Goal: Transaction & Acquisition: Purchase product/service

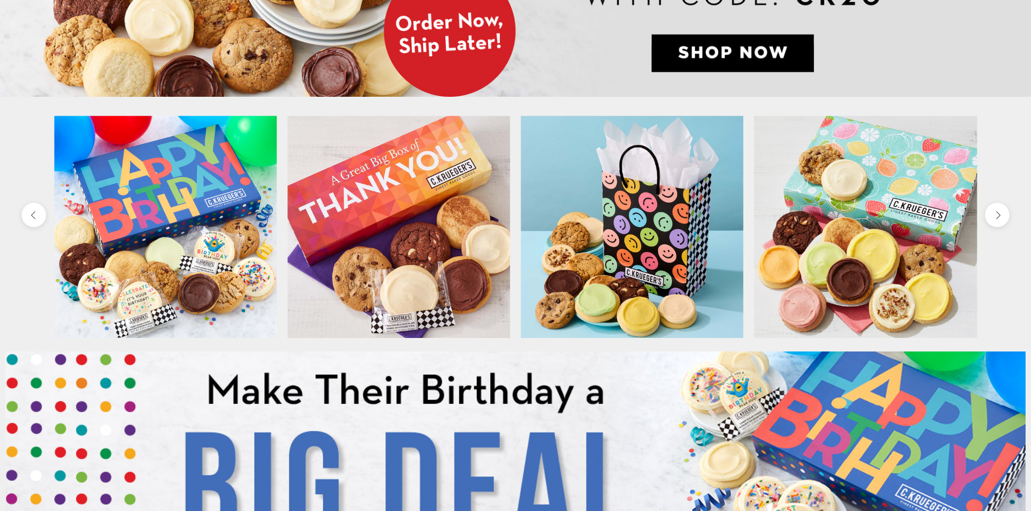
scroll to position [433, 0]
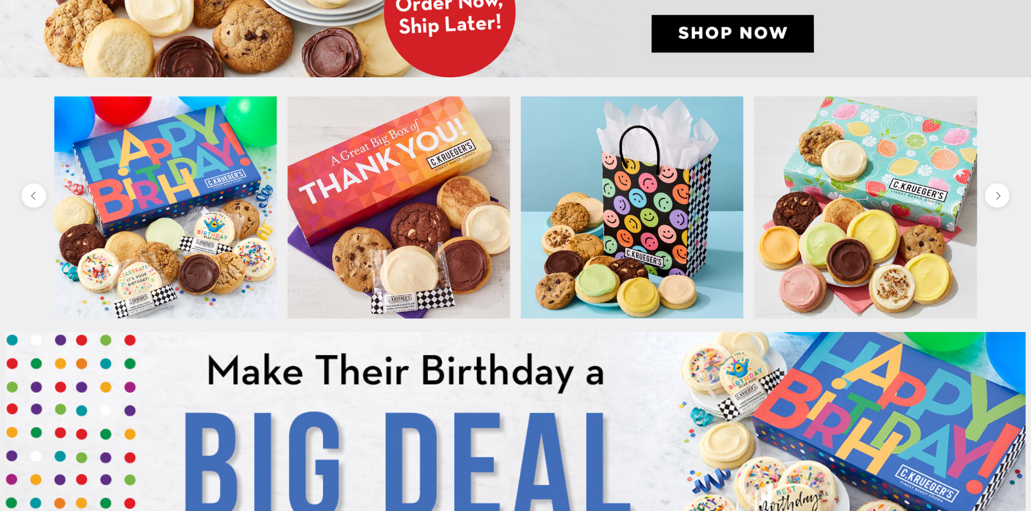
click at [624, 256] on img at bounding box center [632, 207] width 222 height 222
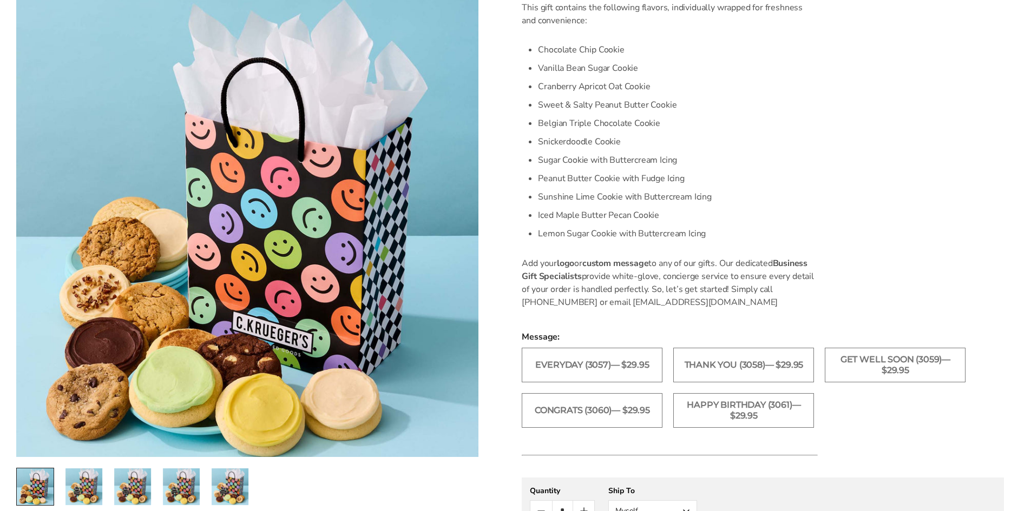
scroll to position [433, 0]
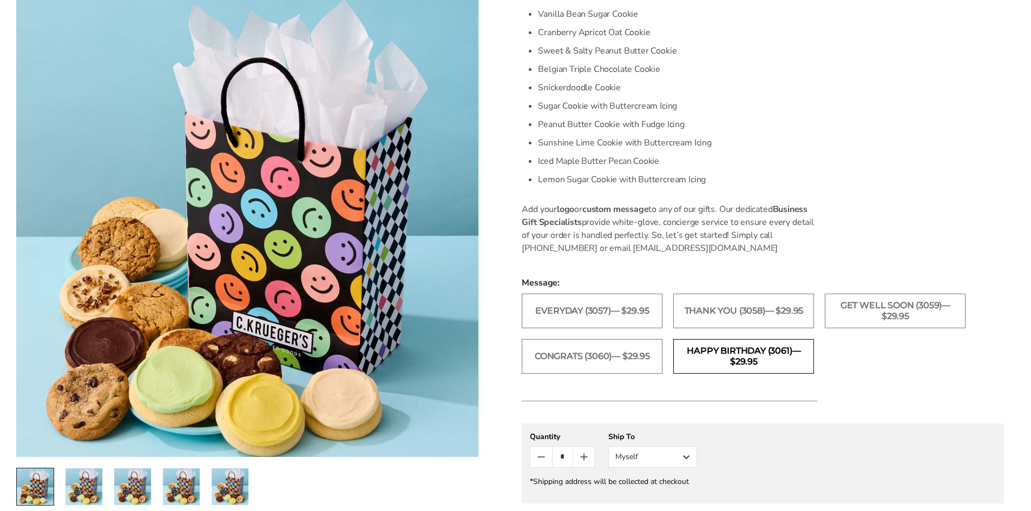
click at [706, 356] on label "Happy Birthday (3061)— $29.95" at bounding box center [743, 356] width 141 height 35
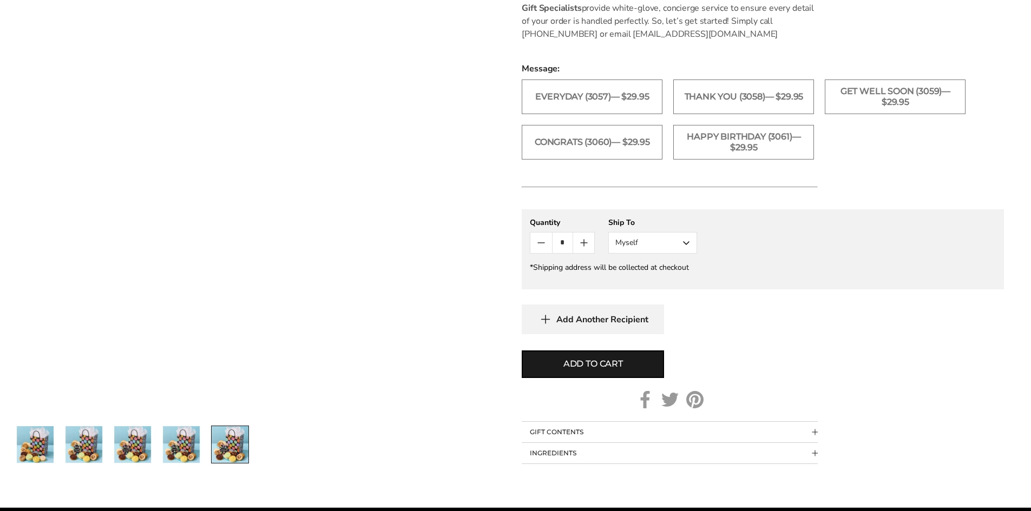
scroll to position [649, 0]
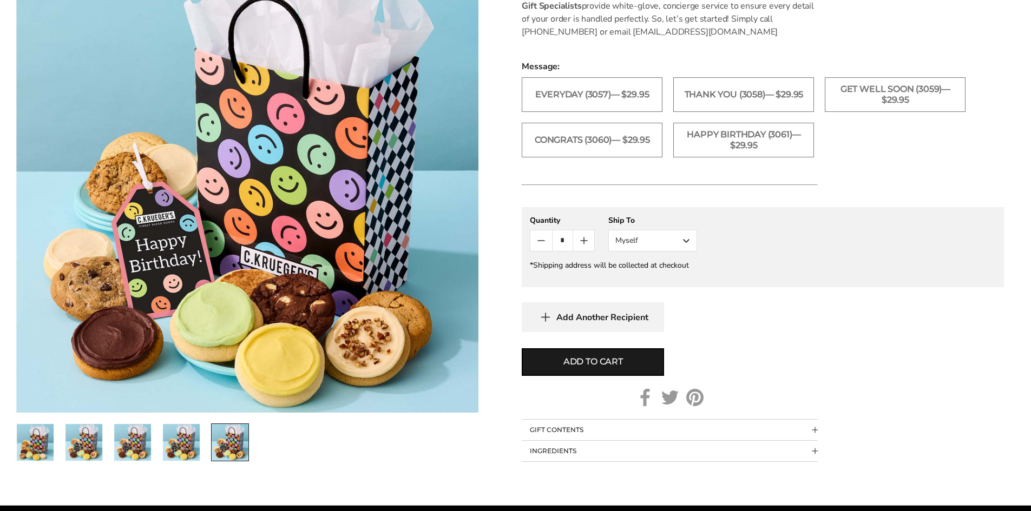
click at [661, 242] on button "Myself" at bounding box center [652, 241] width 89 height 22
click at [651, 275] on button "Other Recipient" at bounding box center [653, 280] width 88 height 19
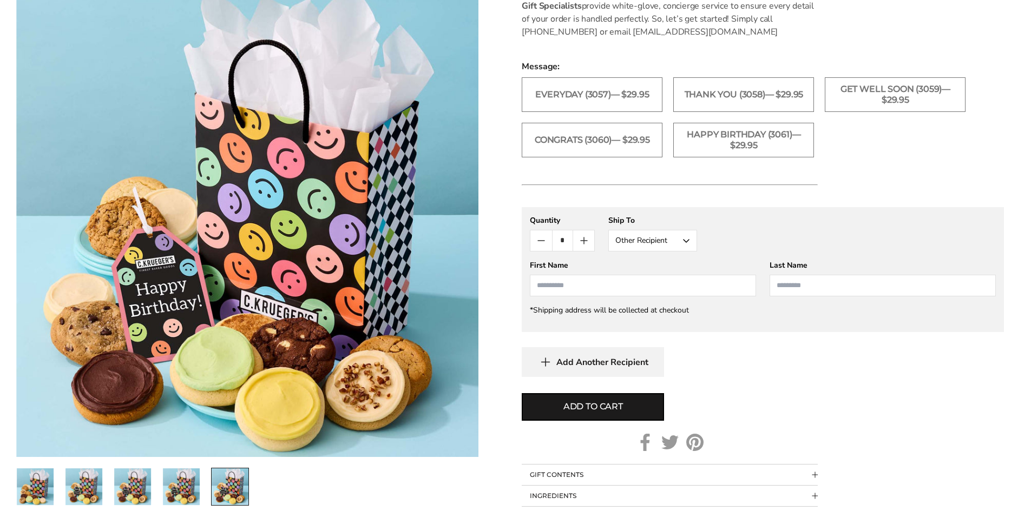
click at [635, 285] on input "First Name" at bounding box center [643, 286] width 226 height 22
click at [588, 329] on li "Amanda Wright" at bounding box center [642, 325] width 225 height 19
type input "******"
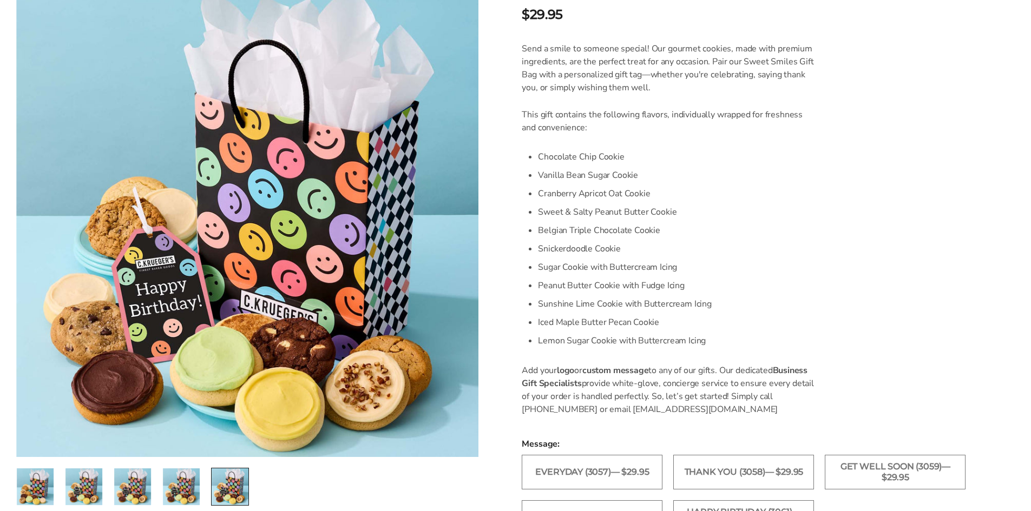
scroll to position [271, 0]
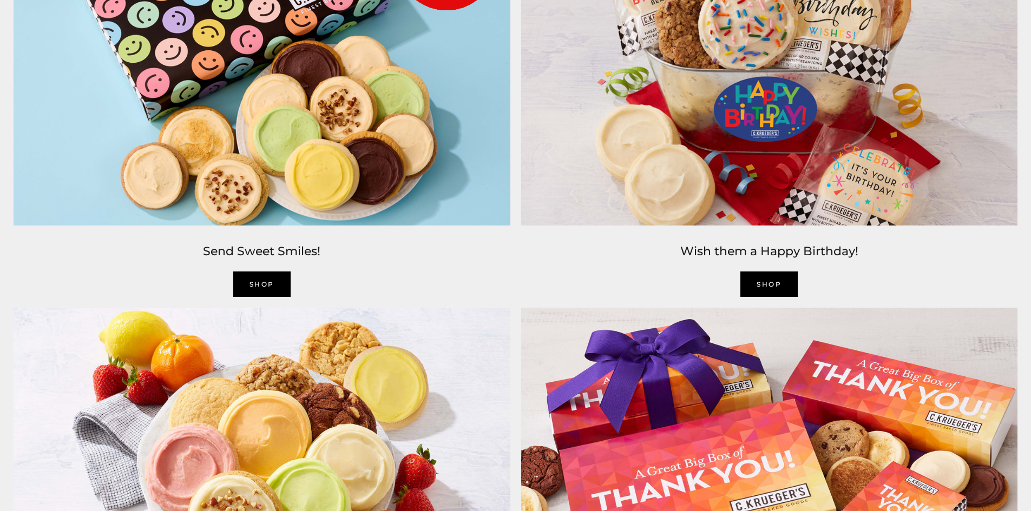
scroll to position [1732, 0]
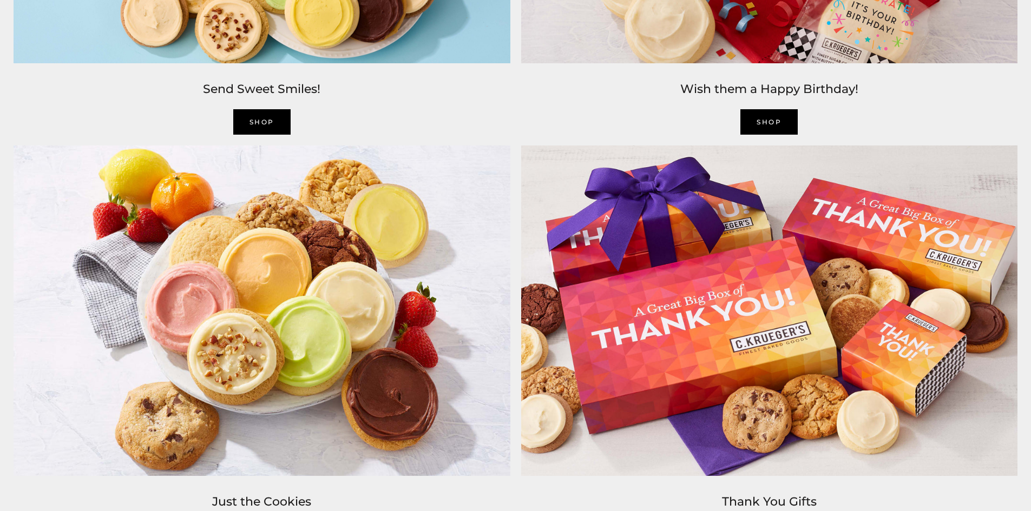
click at [276, 120] on link "SHOP" at bounding box center [261, 121] width 57 height 25
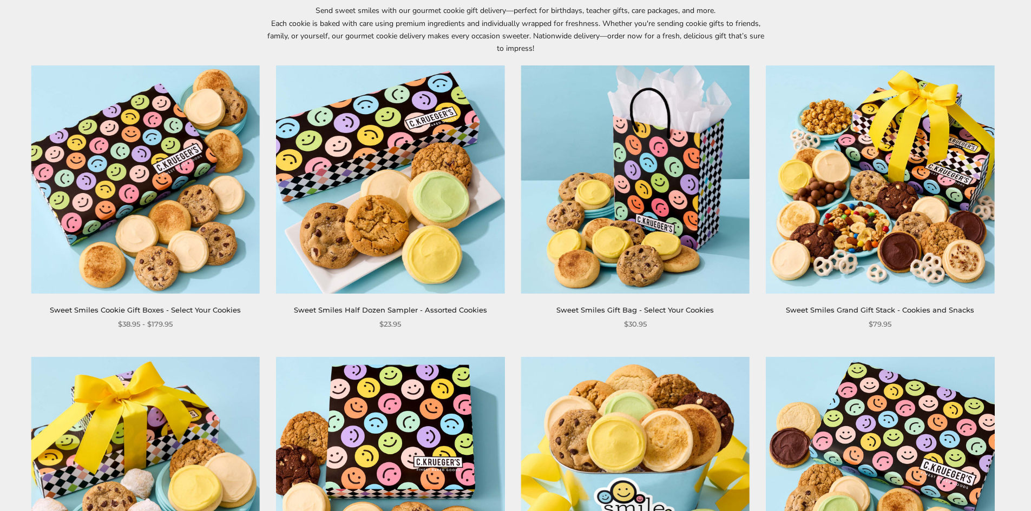
scroll to position [216, 0]
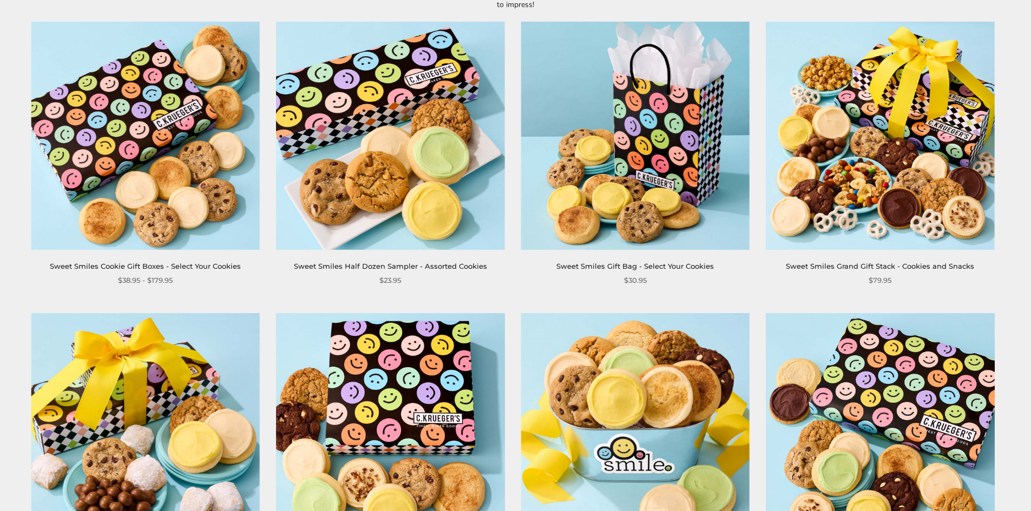
click at [179, 194] on img at bounding box center [145, 136] width 228 height 228
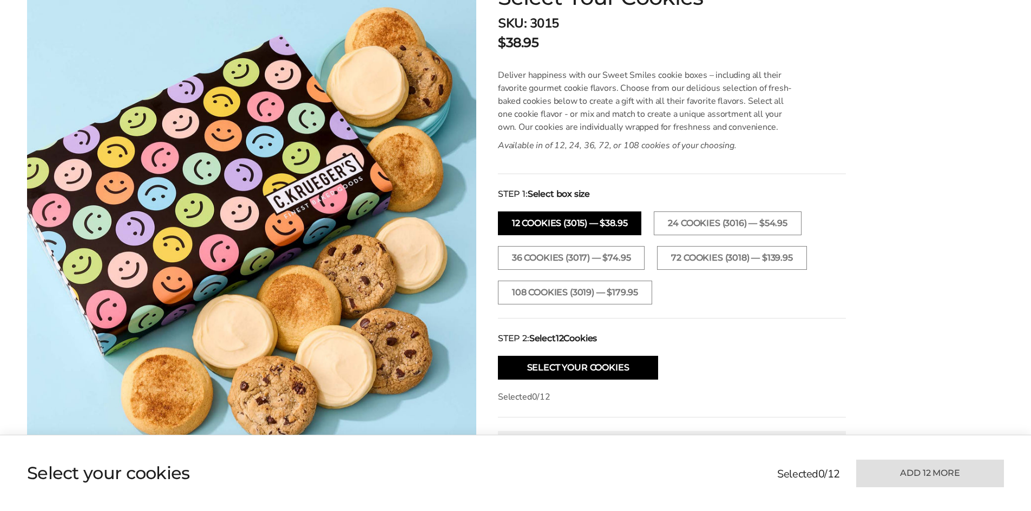
scroll to position [325, 0]
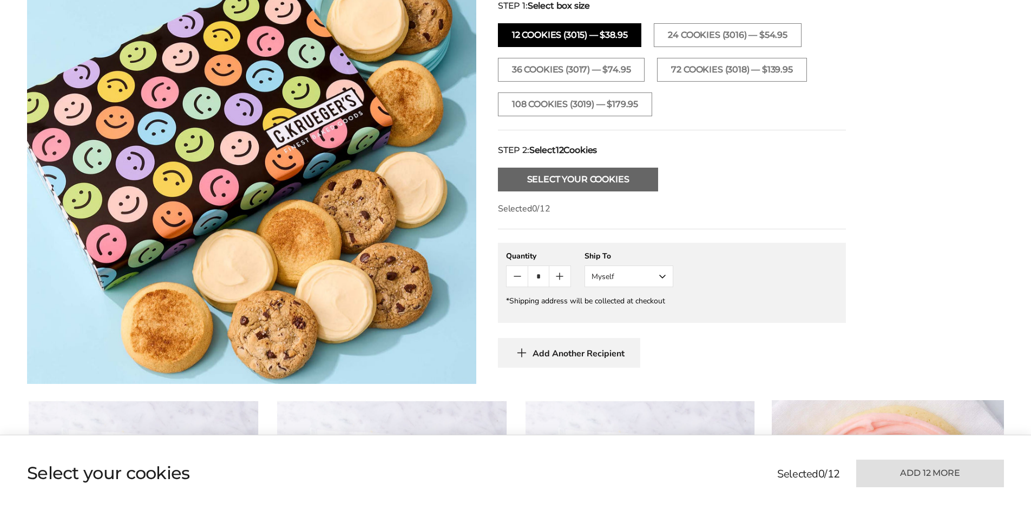
click at [599, 185] on button "Select Your Cookies" at bounding box center [578, 180] width 160 height 24
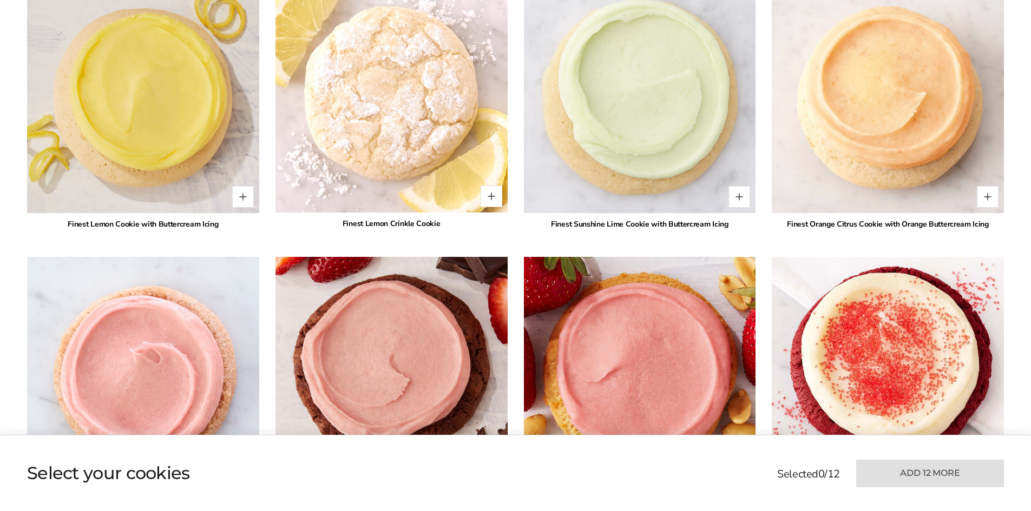
scroll to position [1147, 0]
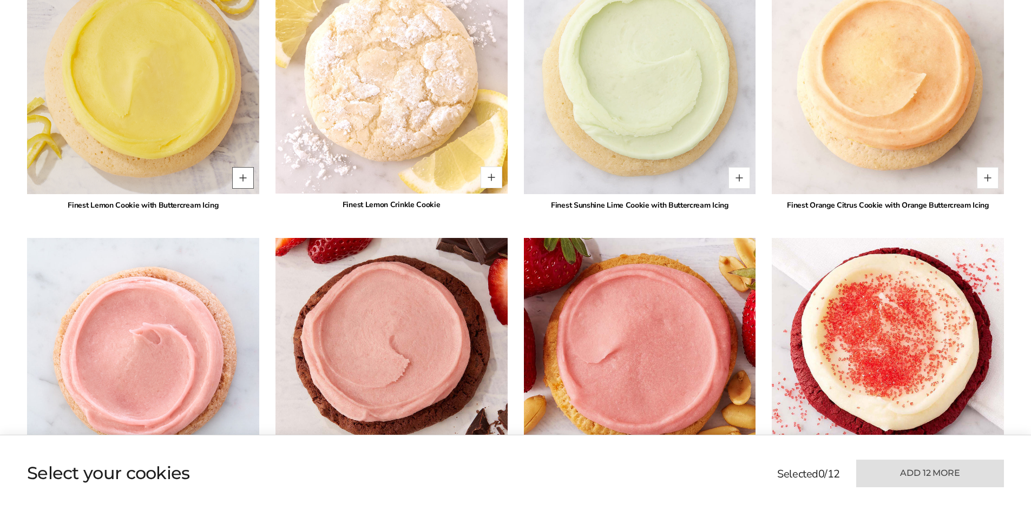
click at [243, 181] on button "Quantity button plus" at bounding box center [243, 178] width 22 height 22
type input "*"
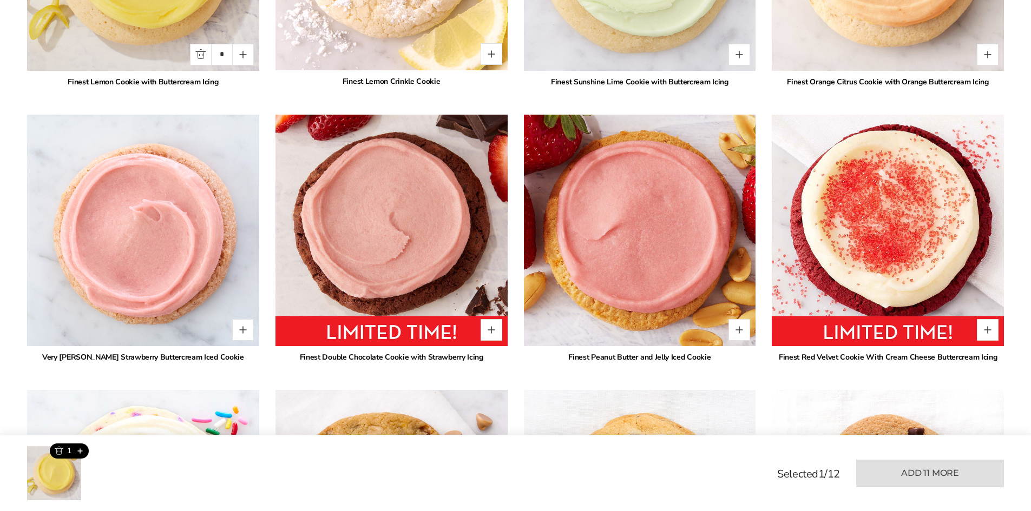
scroll to position [1310, 0]
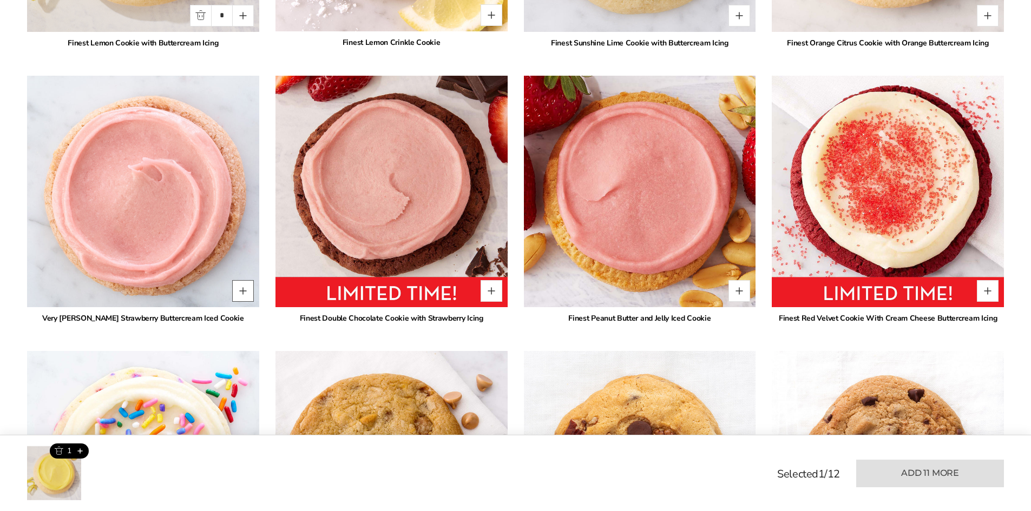
click at [242, 292] on button "Quantity button plus" at bounding box center [243, 291] width 22 height 22
type input "*"
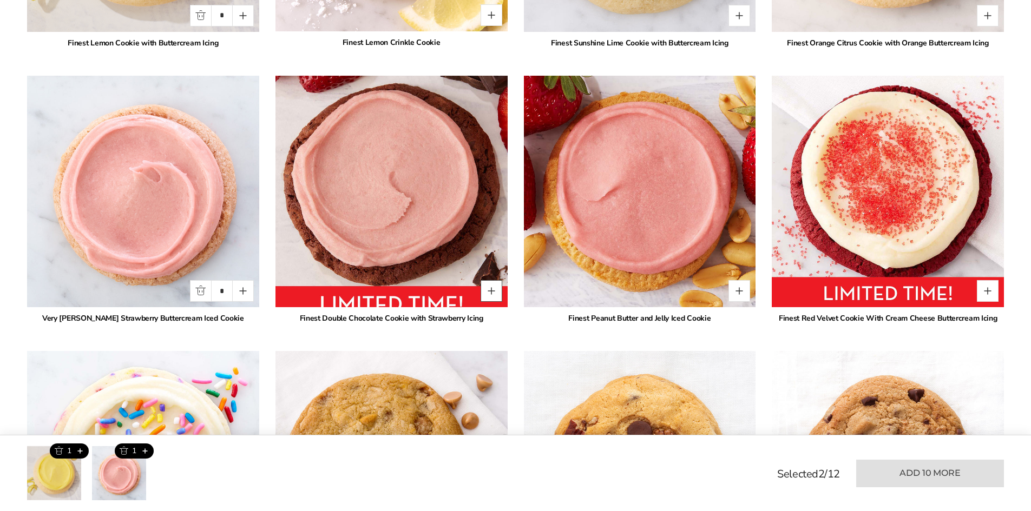
click at [495, 292] on button "Quantity button plus" at bounding box center [492, 291] width 22 height 22
type input "*"
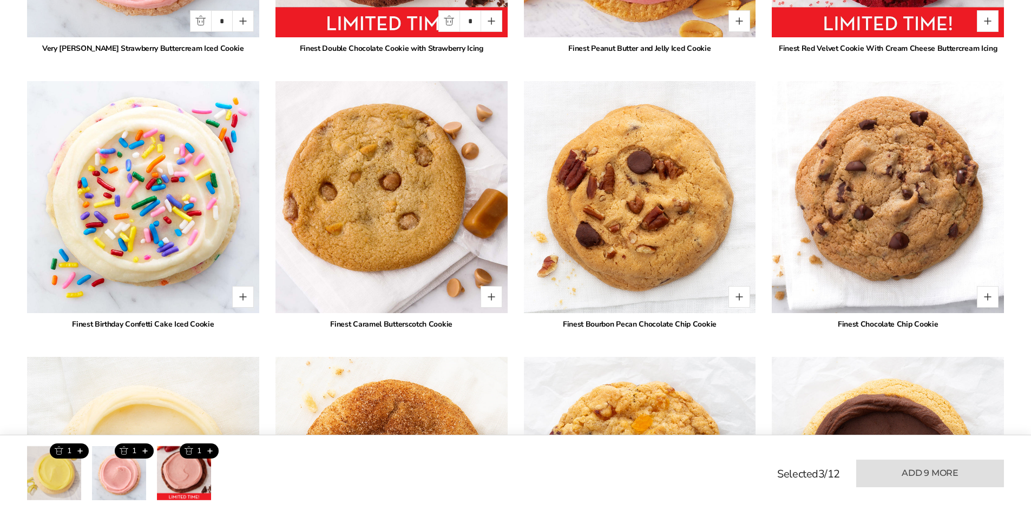
scroll to position [1580, 0]
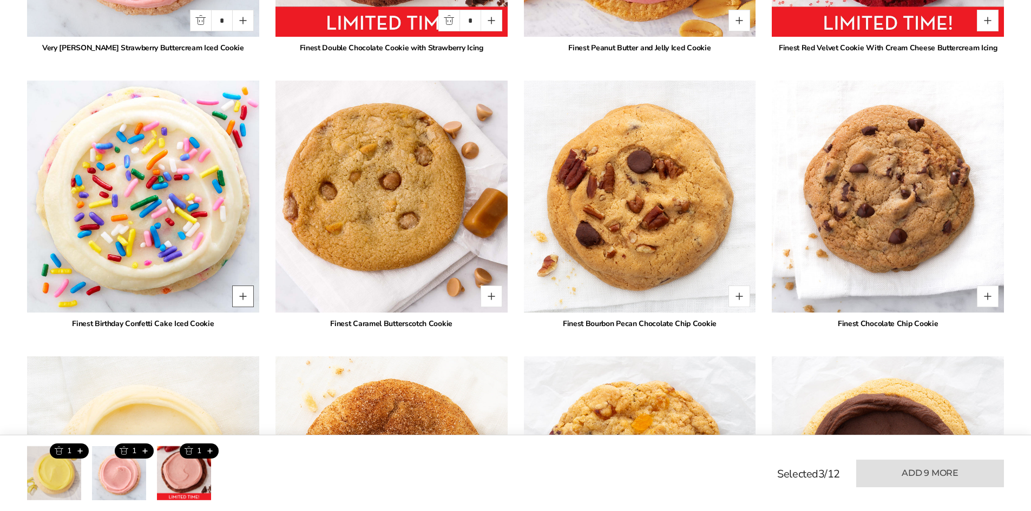
click at [244, 299] on button "Quantity button plus" at bounding box center [243, 297] width 22 height 22
type input "*"
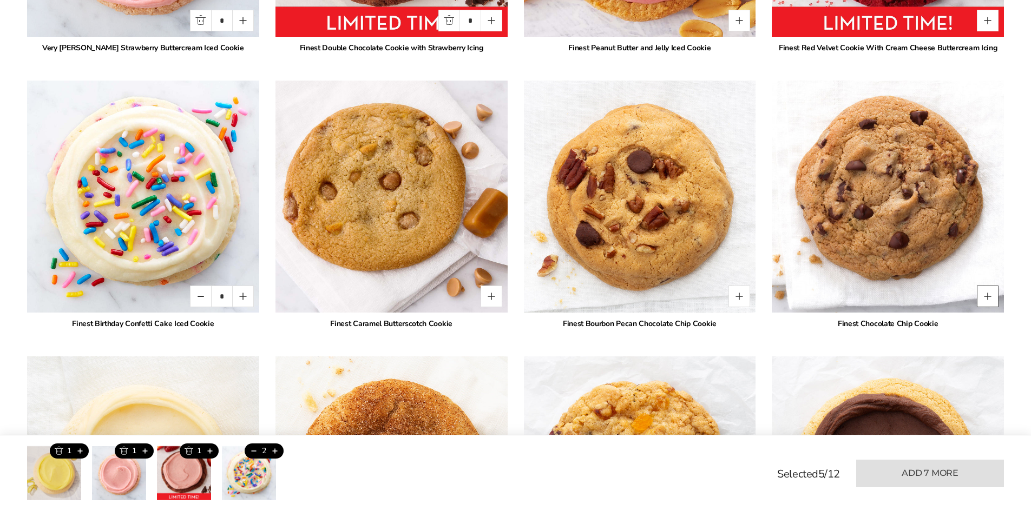
click at [986, 298] on button "Quantity button plus" at bounding box center [988, 297] width 22 height 22
type input "*"
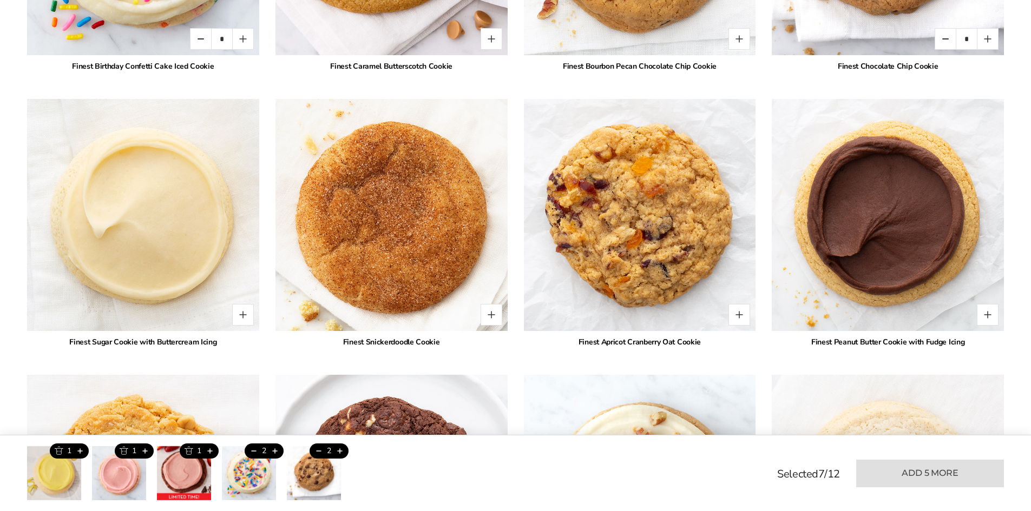
scroll to position [1851, 0]
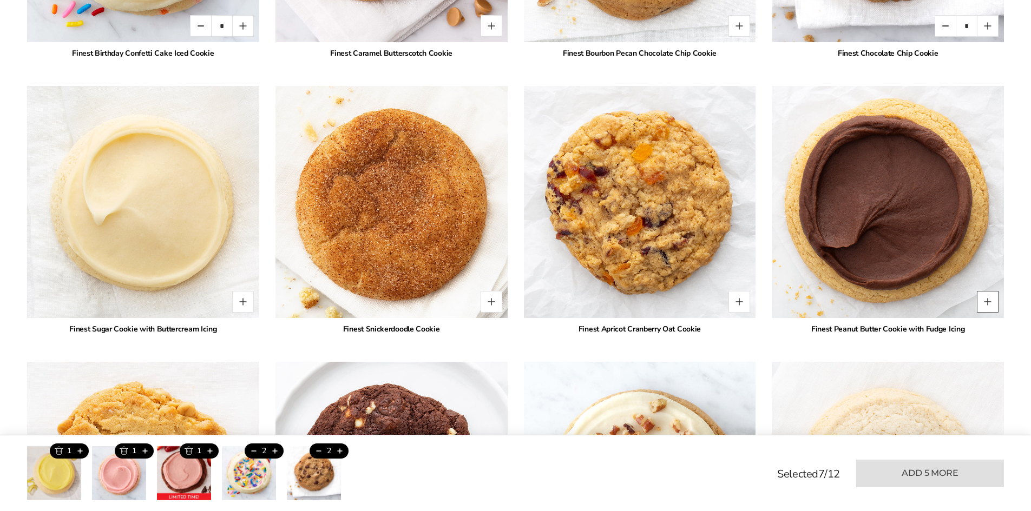
click at [989, 305] on button "Quantity button plus" at bounding box center [988, 302] width 22 height 22
type input "*"
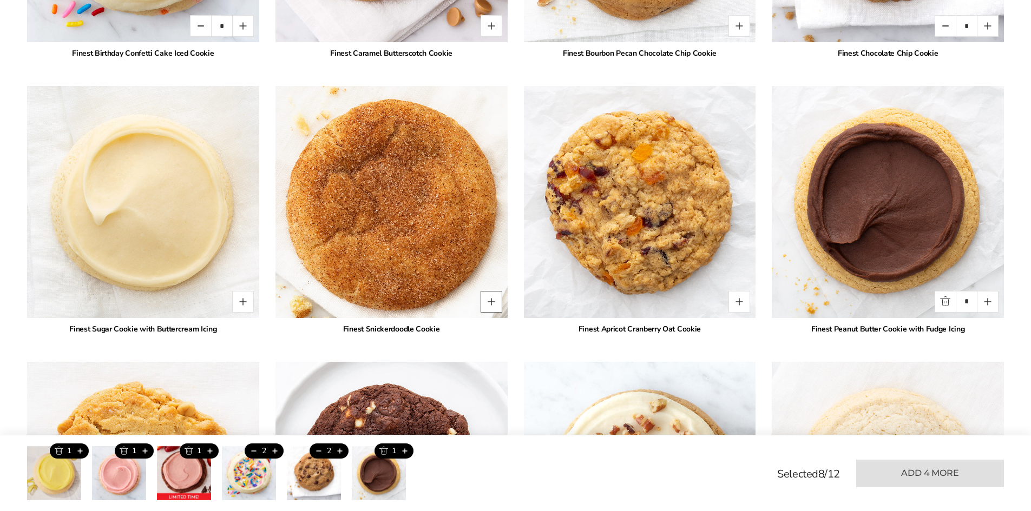
click at [490, 301] on button "Quantity button plus" at bounding box center [492, 302] width 22 height 22
type input "*"
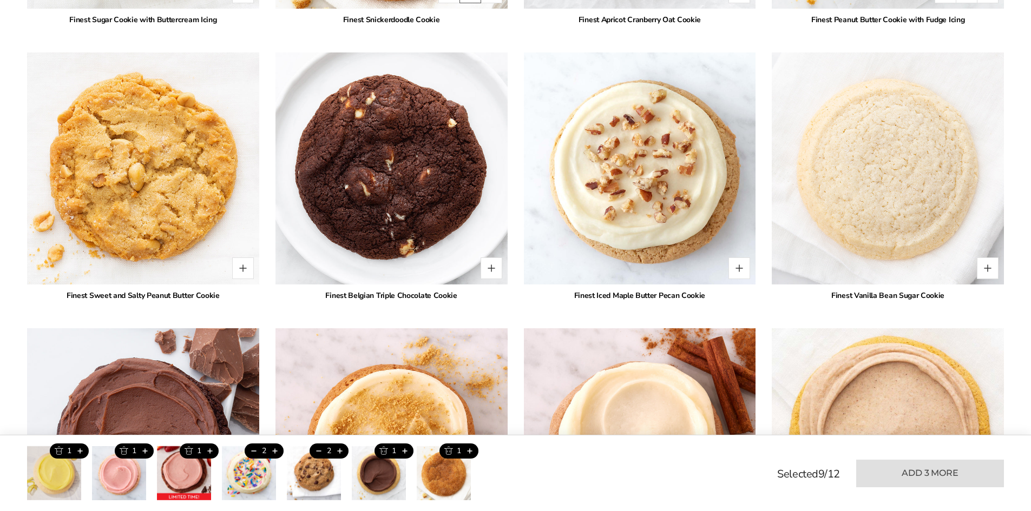
scroll to position [2176, 0]
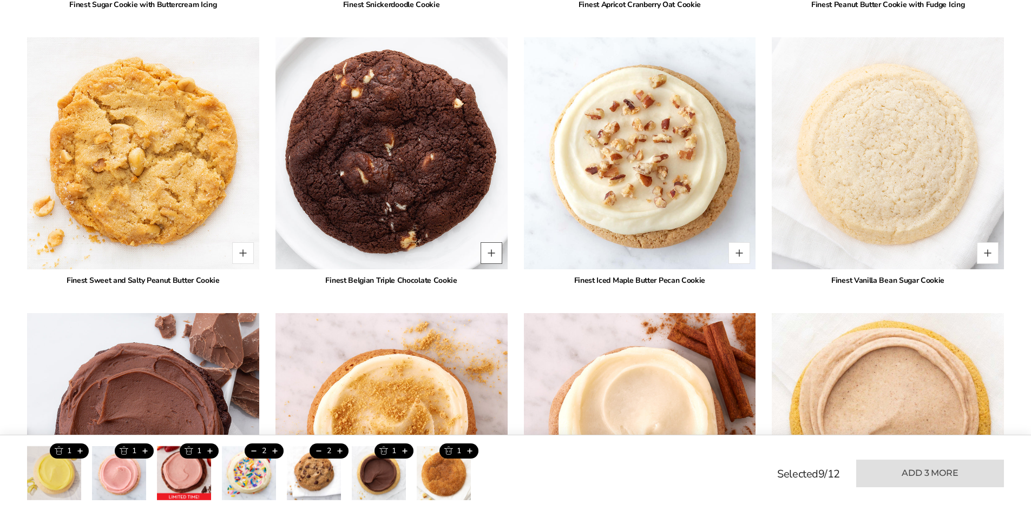
click at [492, 254] on button "Quantity button plus" at bounding box center [492, 253] width 22 height 22
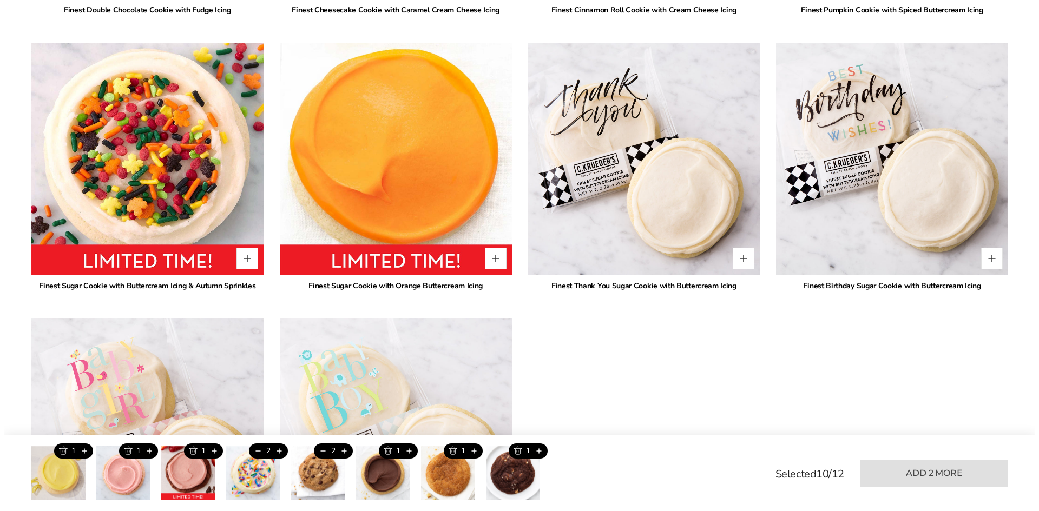
scroll to position [2717, 0]
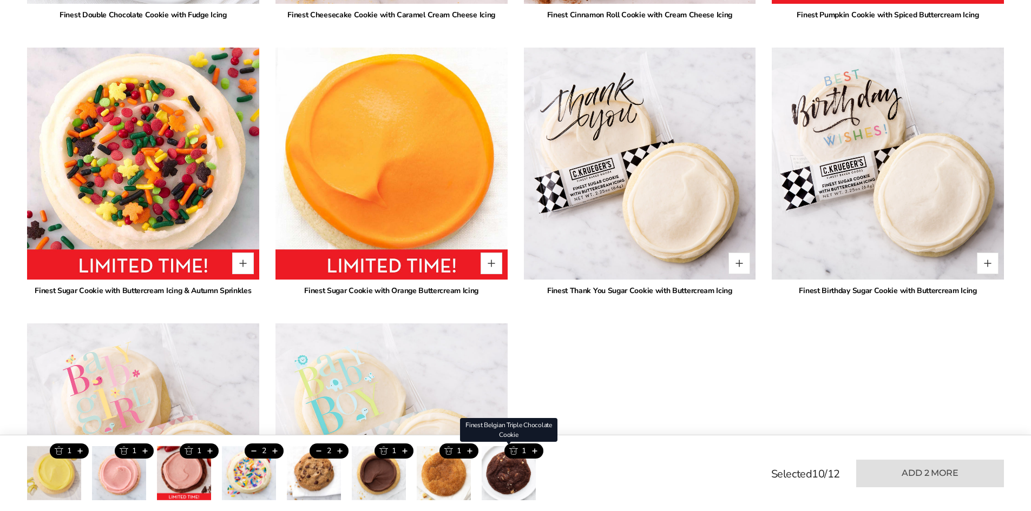
click at [536, 452] on button "Add this product" at bounding box center [534, 451] width 18 height 15
type input "*"
click at [469, 450] on button "Add this product" at bounding box center [470, 451] width 18 height 15
type input "*"
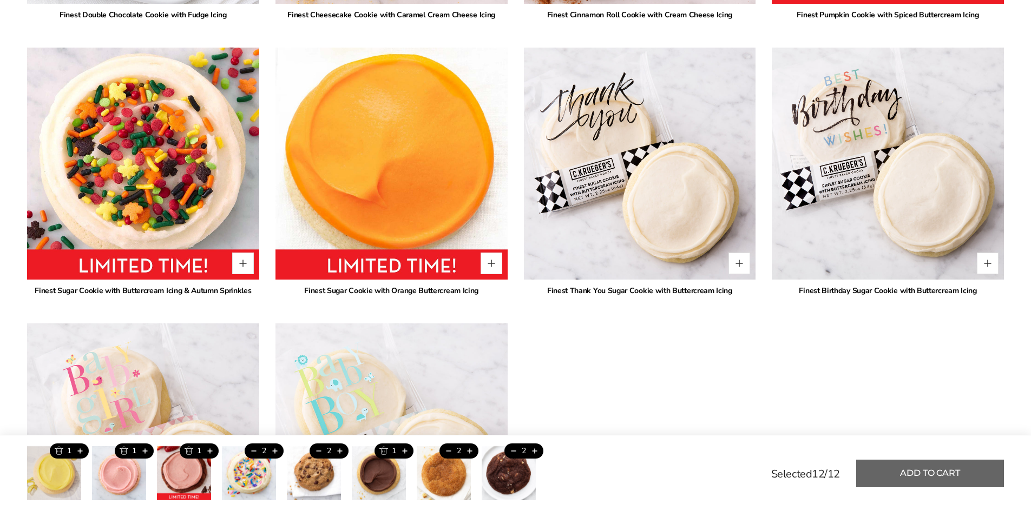
click at [953, 477] on button "Add to cart" at bounding box center [930, 474] width 148 height 28
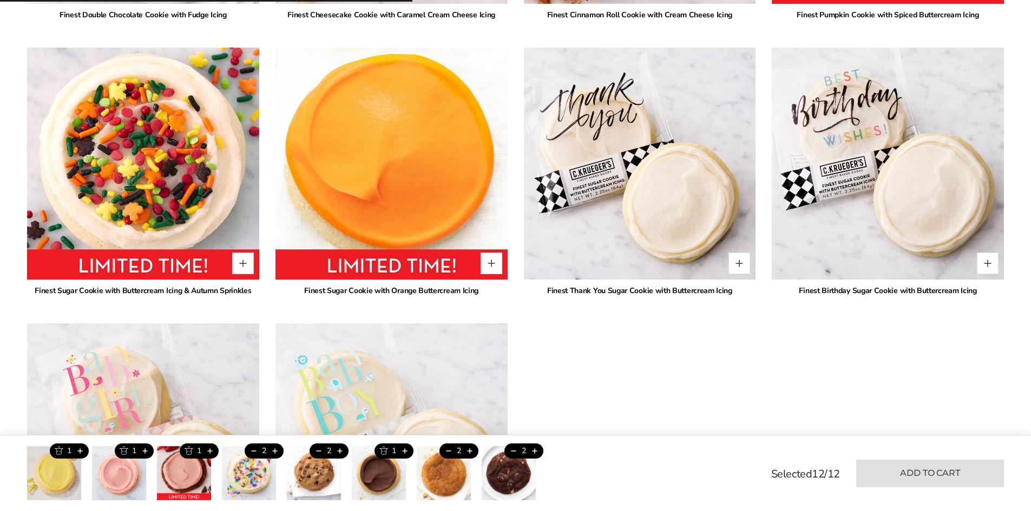
type input "*"
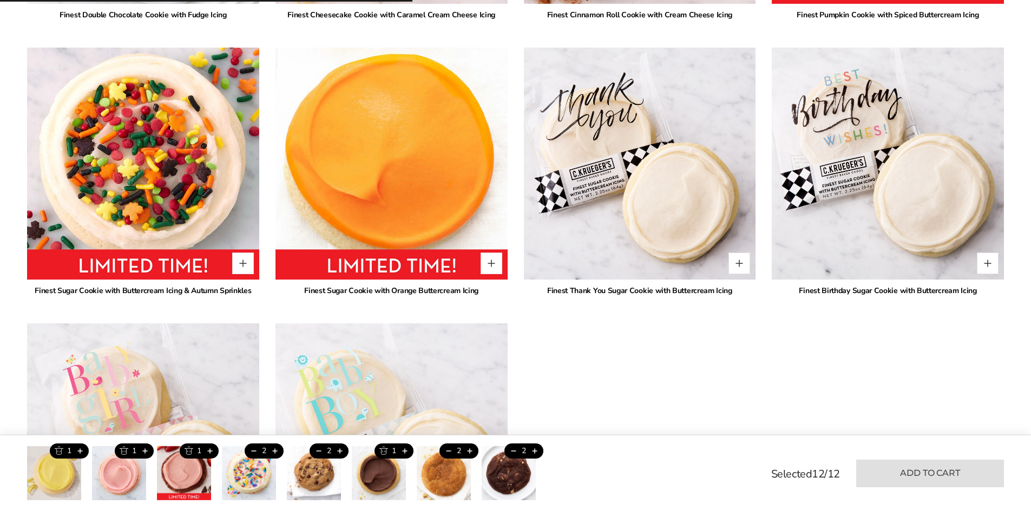
type input "*"
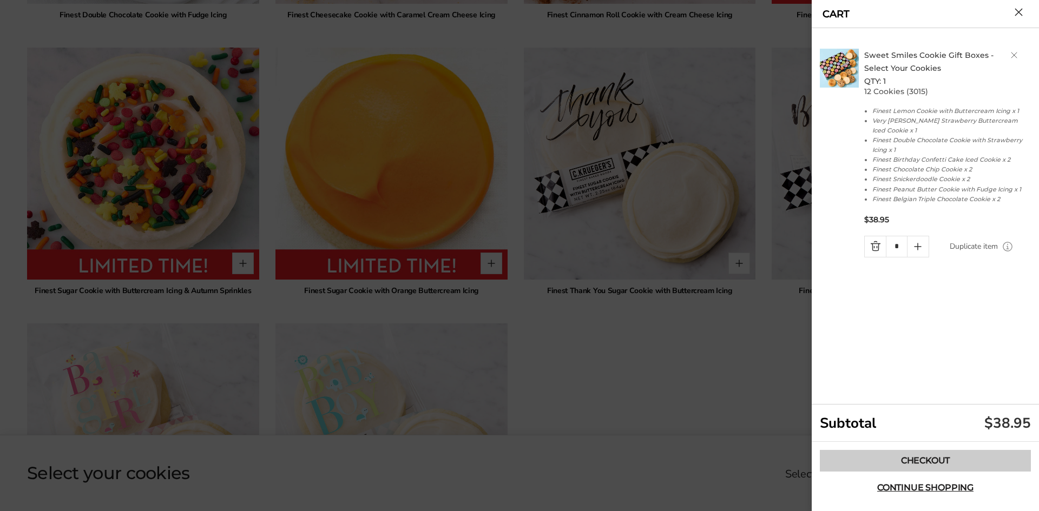
click at [890, 464] on link "Checkout" at bounding box center [925, 461] width 211 height 22
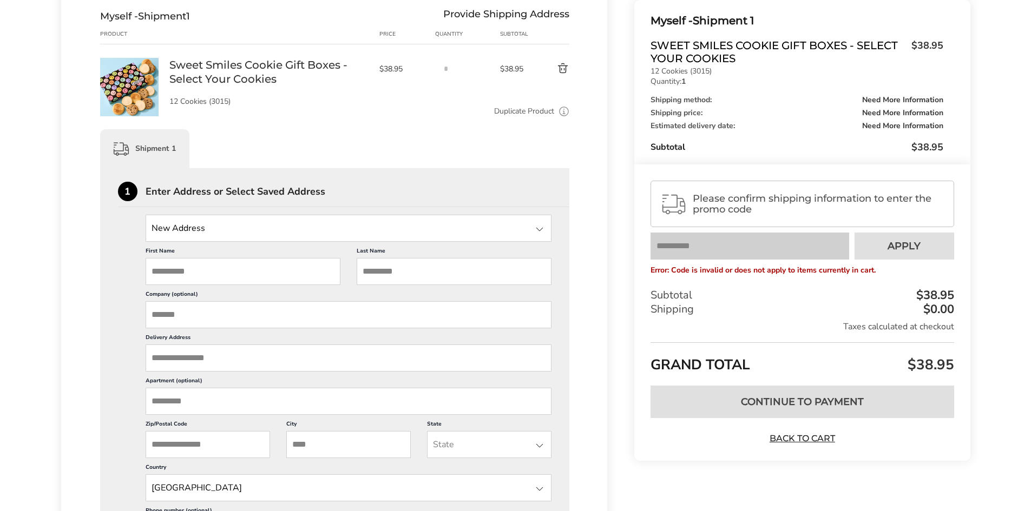
scroll to position [216, 0]
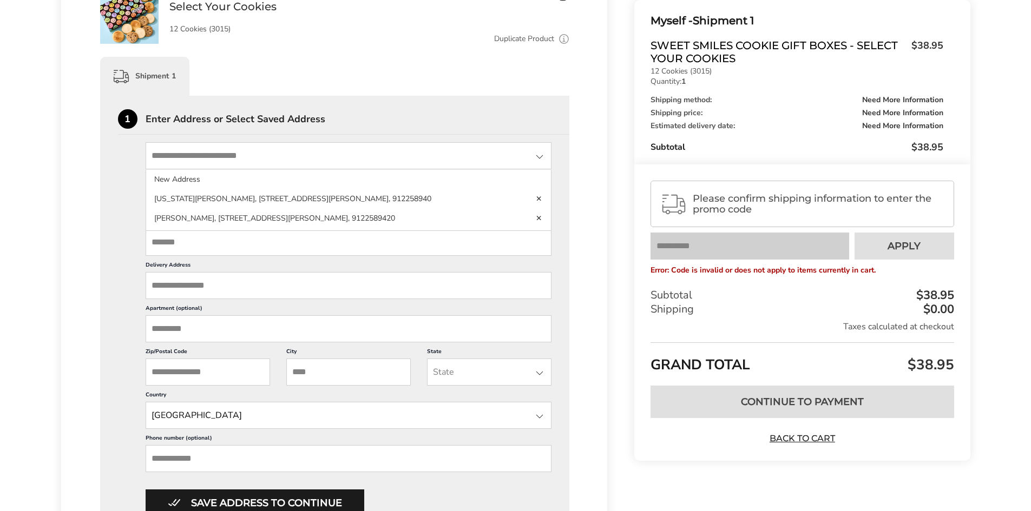
click at [222, 154] on input "State" at bounding box center [349, 155] width 406 height 27
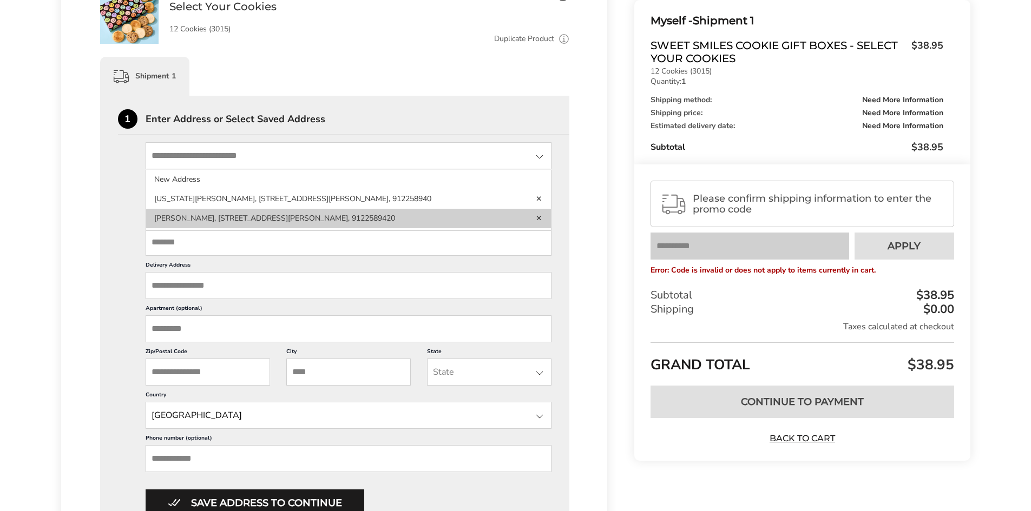
click at [191, 215] on li "Amanda Wright, 160 Christiana Dr, Rogersville, TN, 37857-6138, United States, 9…" at bounding box center [348, 218] width 405 height 19
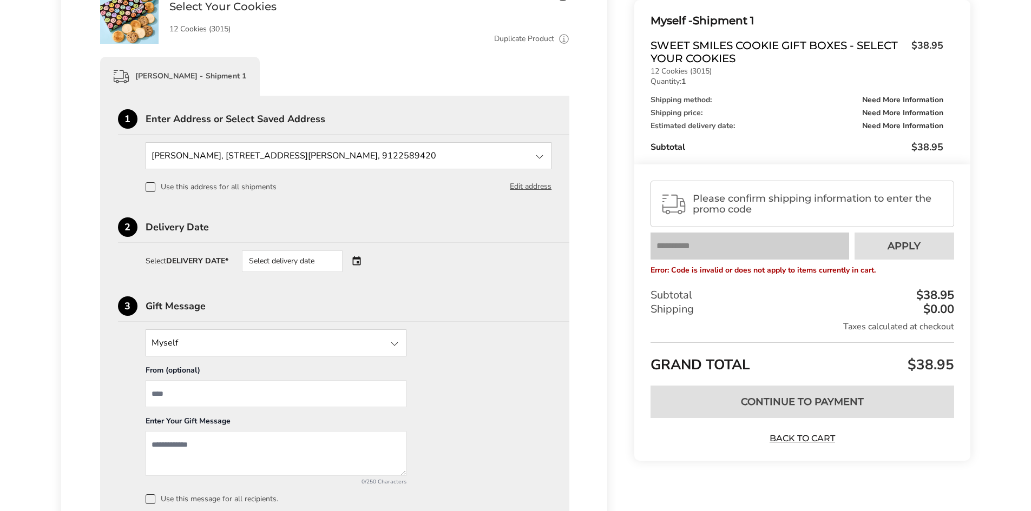
click at [294, 257] on div "Select delivery date" at bounding box center [292, 262] width 101 height 22
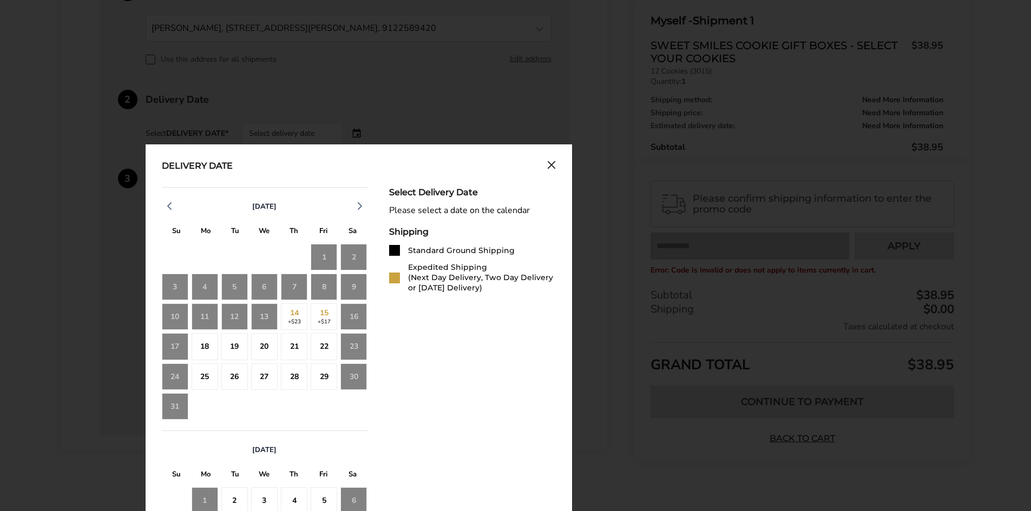
scroll to position [379, 0]
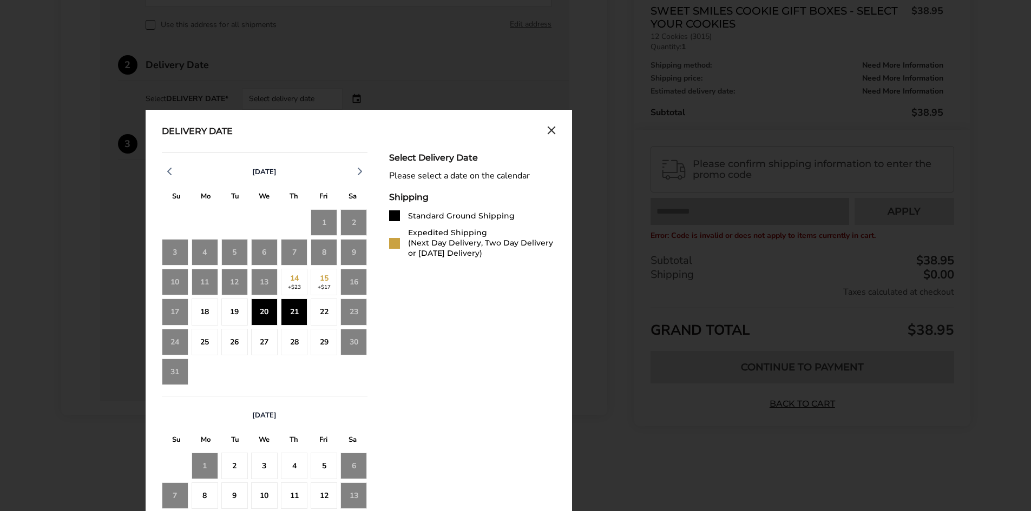
drag, startPoint x: 265, startPoint y: 313, endPoint x: 307, endPoint y: 312, distance: 41.7
click at [307, 329] on div "17 18 19 20 21 22 23" at bounding box center [265, 342] width 206 height 27
click at [326, 313] on div "22" at bounding box center [324, 312] width 27 height 27
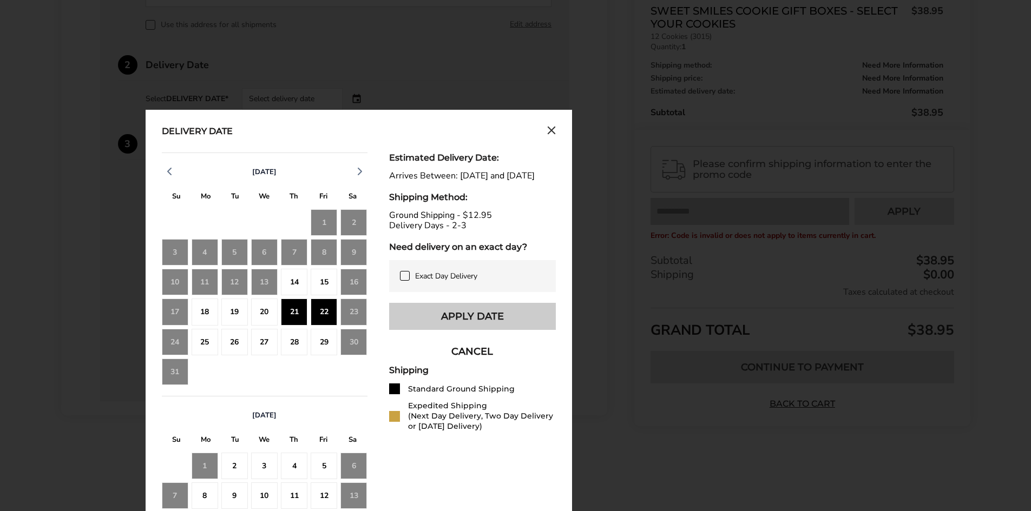
click at [450, 325] on button "Apply Date" at bounding box center [472, 316] width 167 height 27
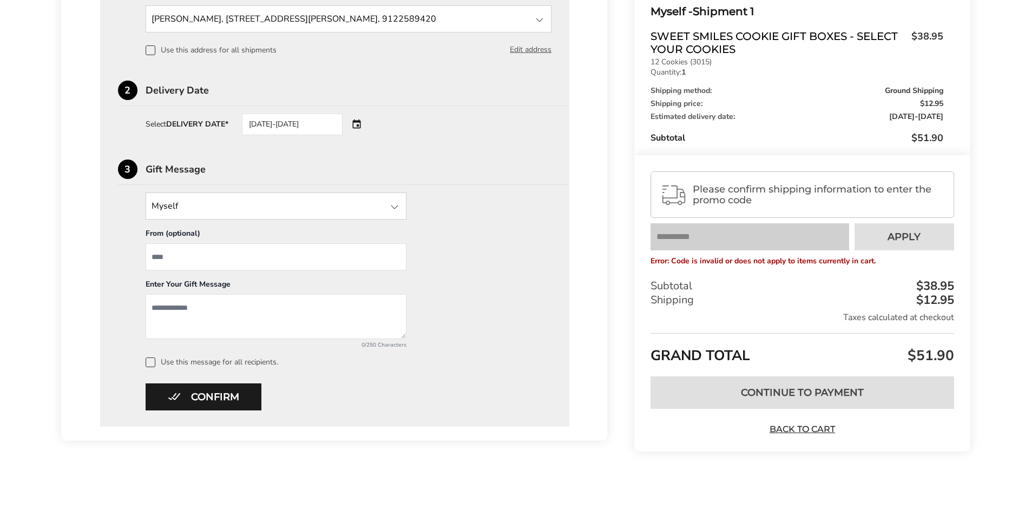
scroll to position [353, 0]
click at [310, 211] on input "State" at bounding box center [276, 206] width 261 height 27
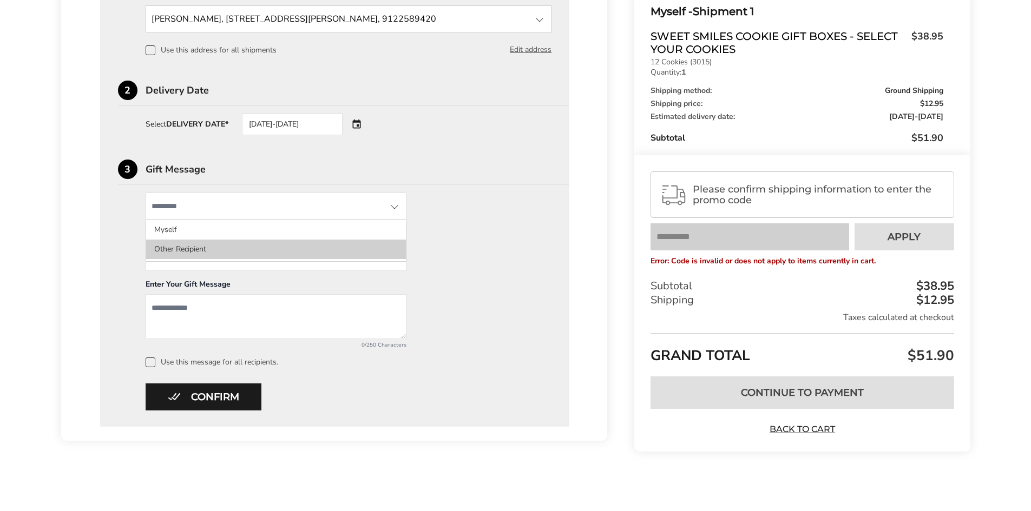
click at [181, 249] on li "Other Recipient" at bounding box center [276, 249] width 260 height 19
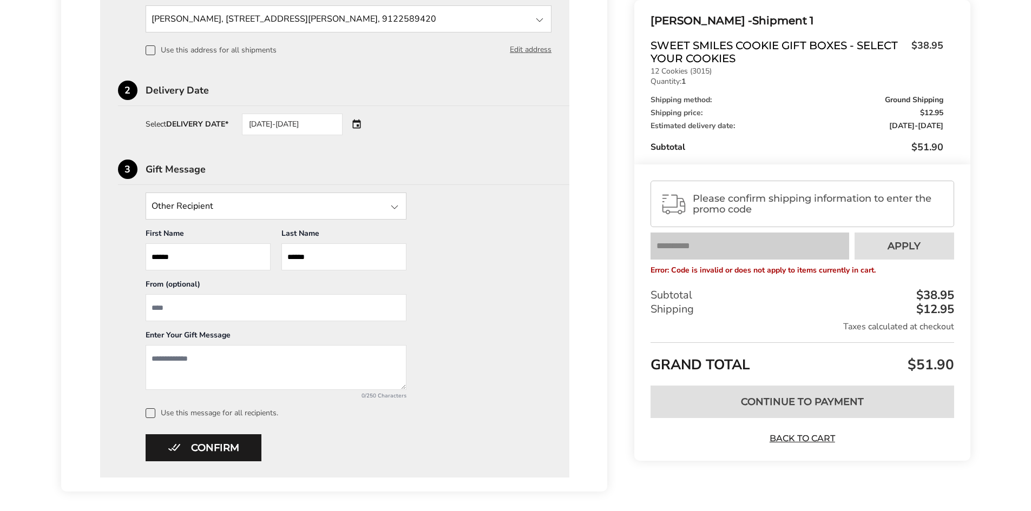
click at [196, 304] on input "From" at bounding box center [276, 307] width 261 height 27
type input "******"
click at [188, 360] on textarea "Add a message" at bounding box center [276, 367] width 261 height 45
type textarea "**********"
click at [206, 440] on button "Confirm" at bounding box center [204, 448] width 116 height 27
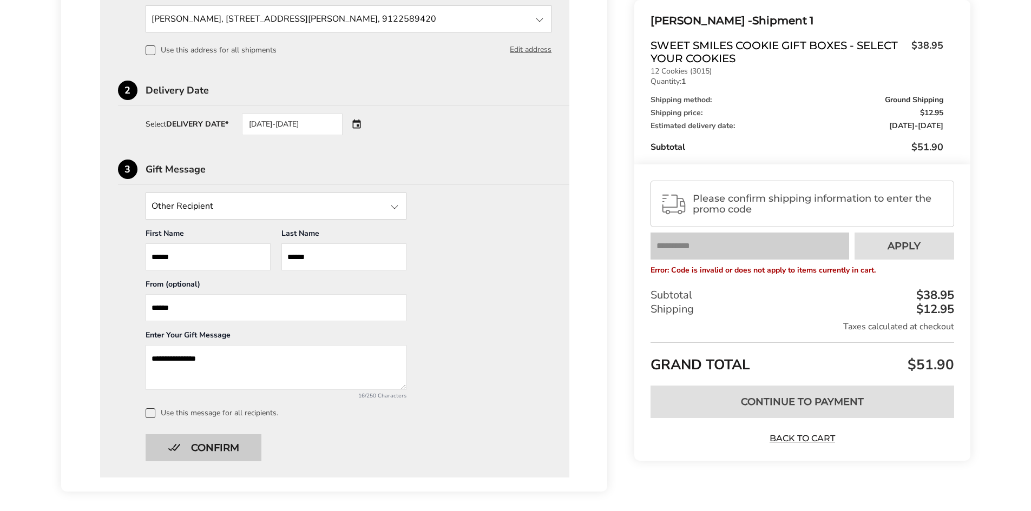
scroll to position [89, 0]
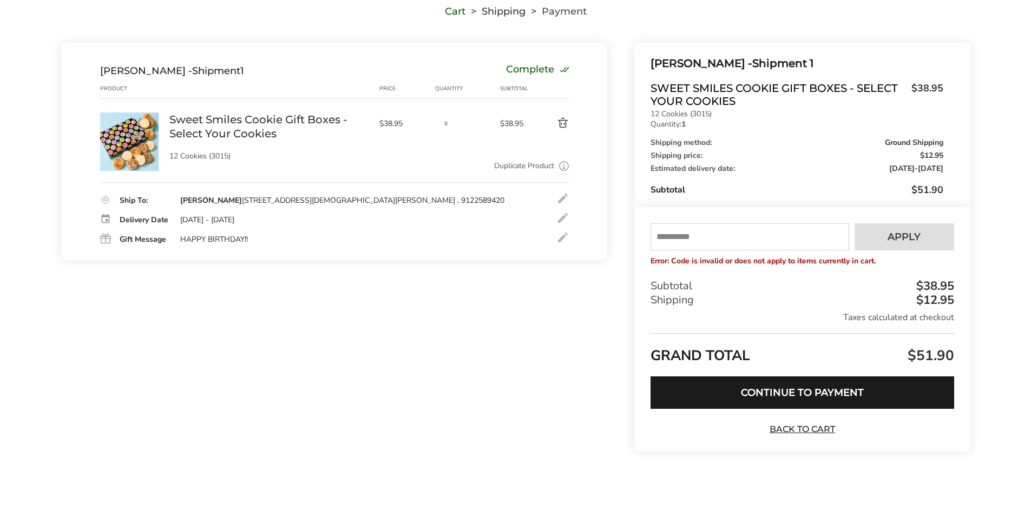
click at [678, 240] on input "text" at bounding box center [750, 237] width 198 height 27
type input "****"
click at [899, 234] on span "Apply" at bounding box center [904, 237] width 33 height 10
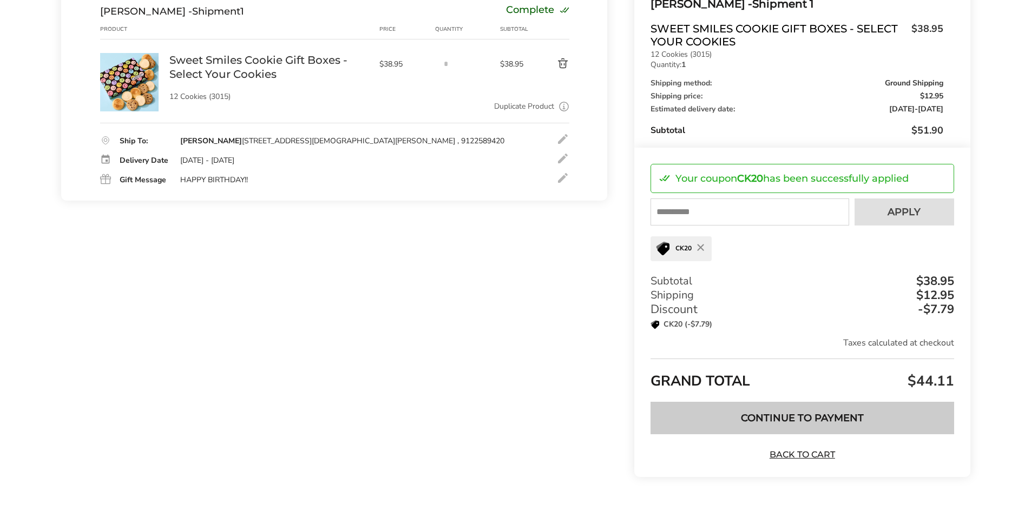
scroll to position [162, 0]
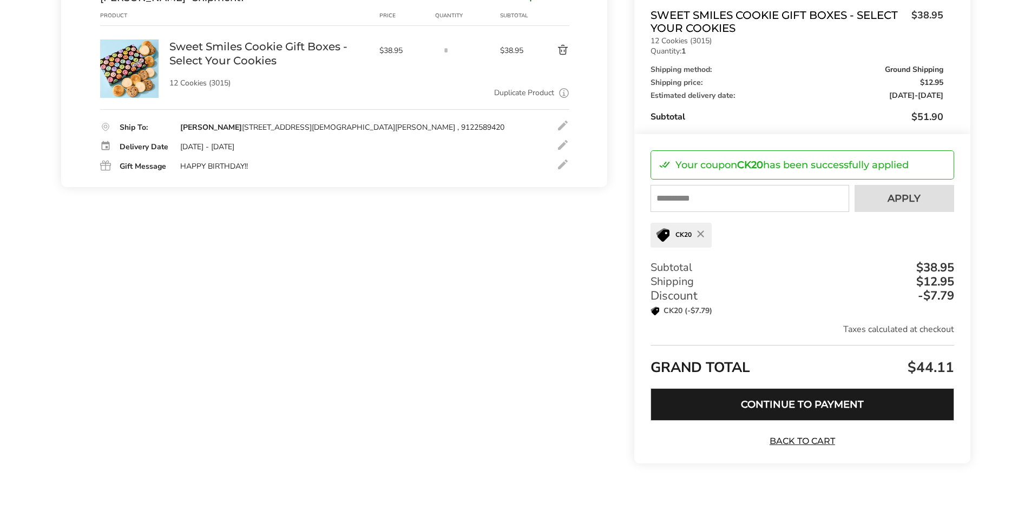
click at [844, 412] on button "Continue to Payment" at bounding box center [802, 405] width 303 height 32
